Goal: Feedback & Contribution: Submit feedback/report problem

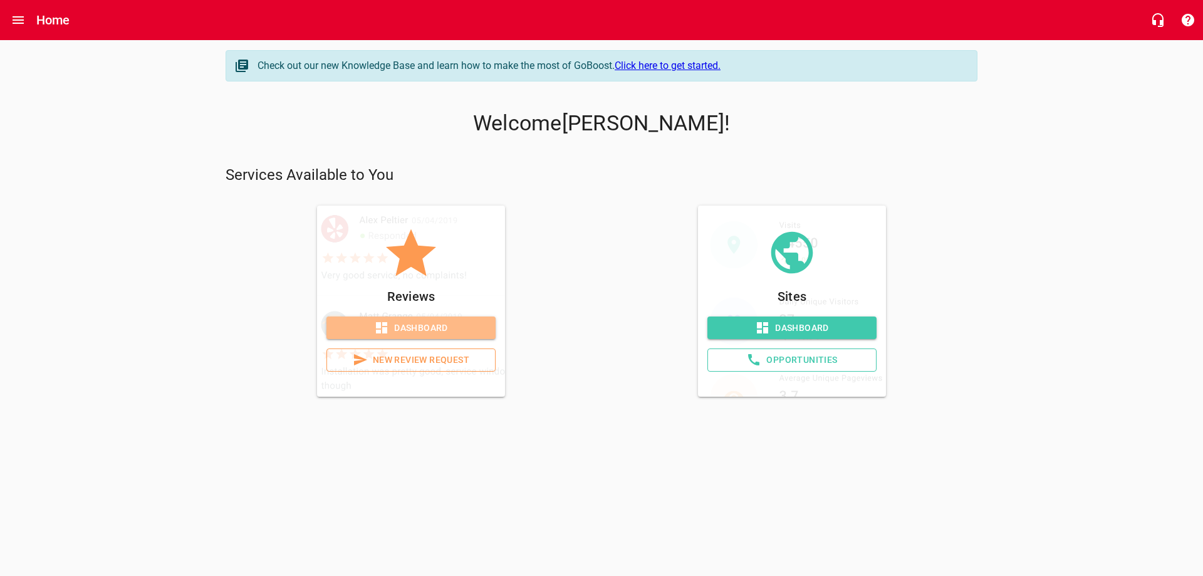
click at [412, 330] on span "Dashboard" at bounding box center [410, 328] width 149 height 16
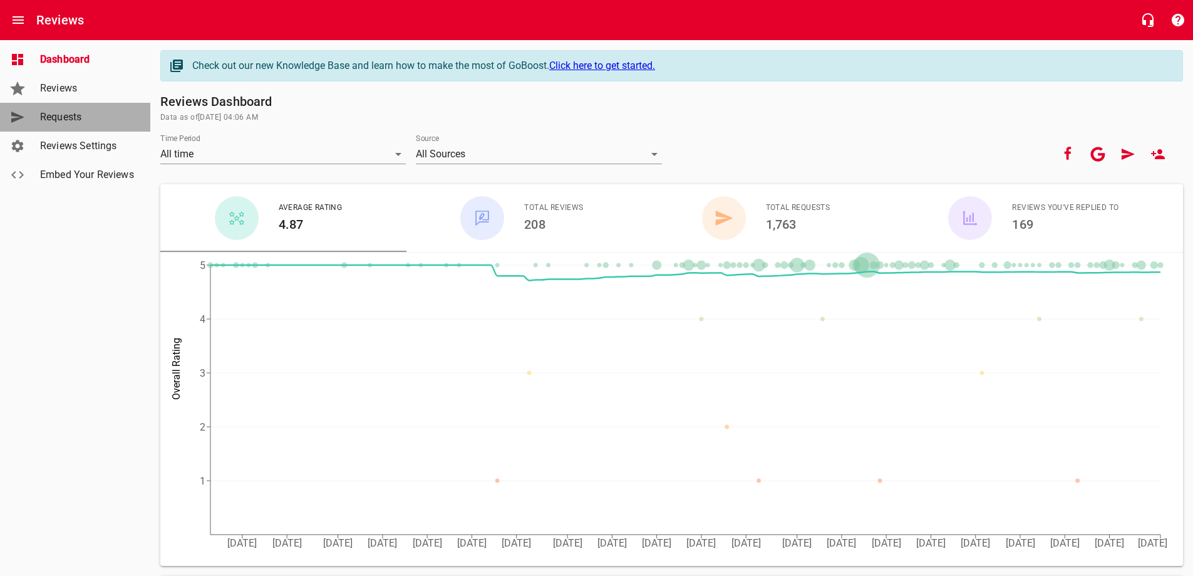
click at [65, 119] on span "Requests" at bounding box center [87, 117] width 95 height 15
